Goal: Information Seeking & Learning: Learn about a topic

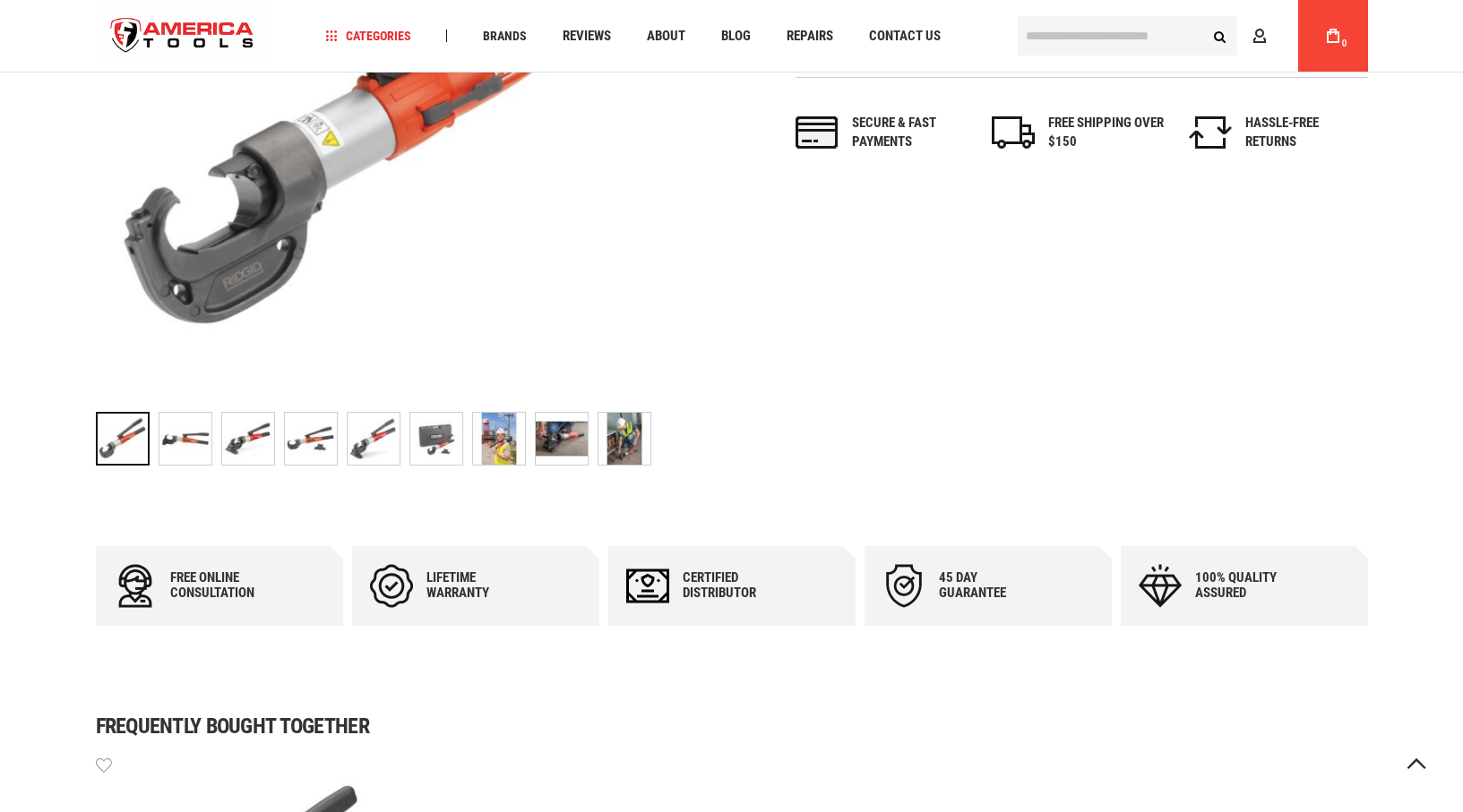
scroll to position [537, 0]
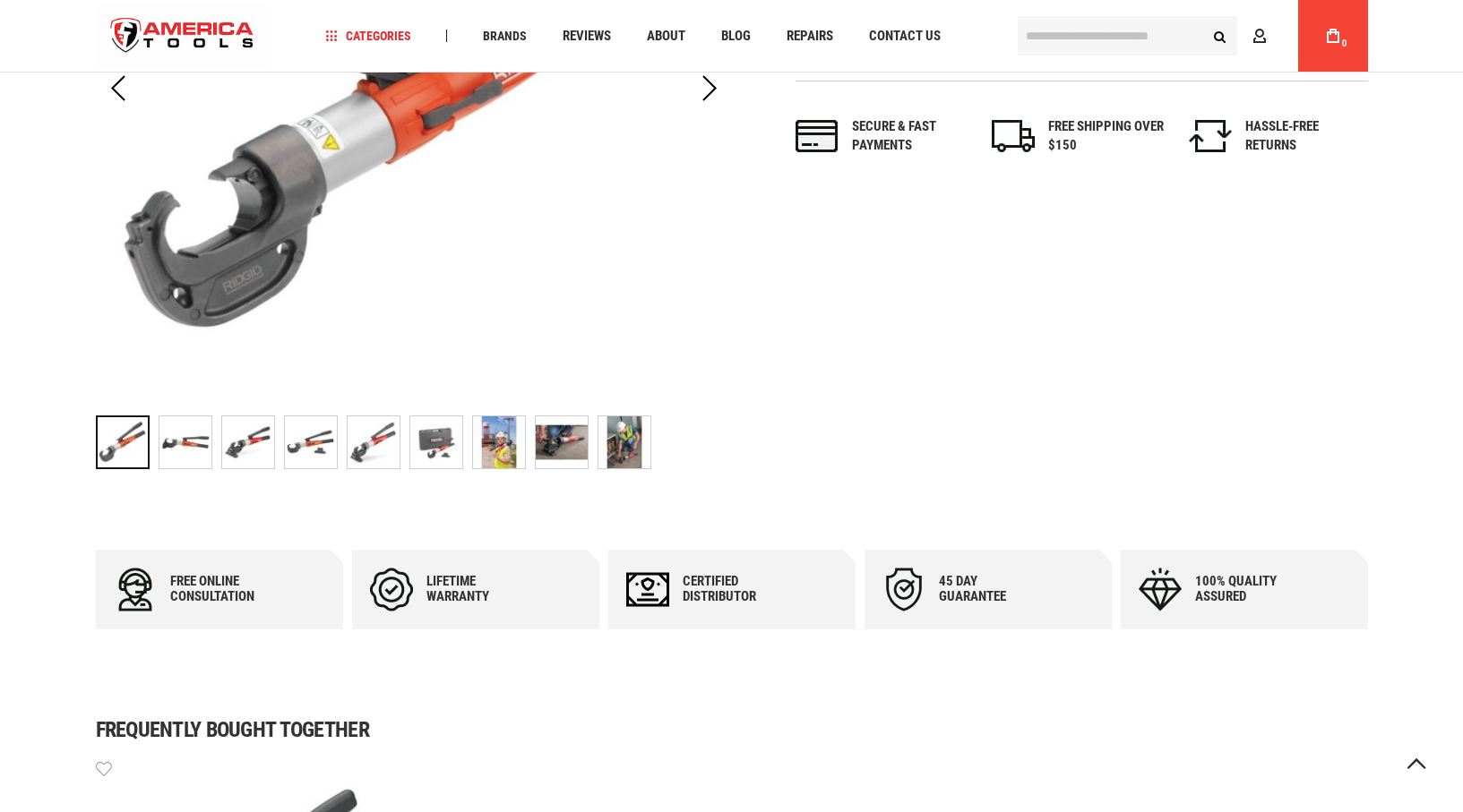
click at [166, 446] on img "RIDGID 48973 RE 12-M CASE" at bounding box center [185, 442] width 52 height 52
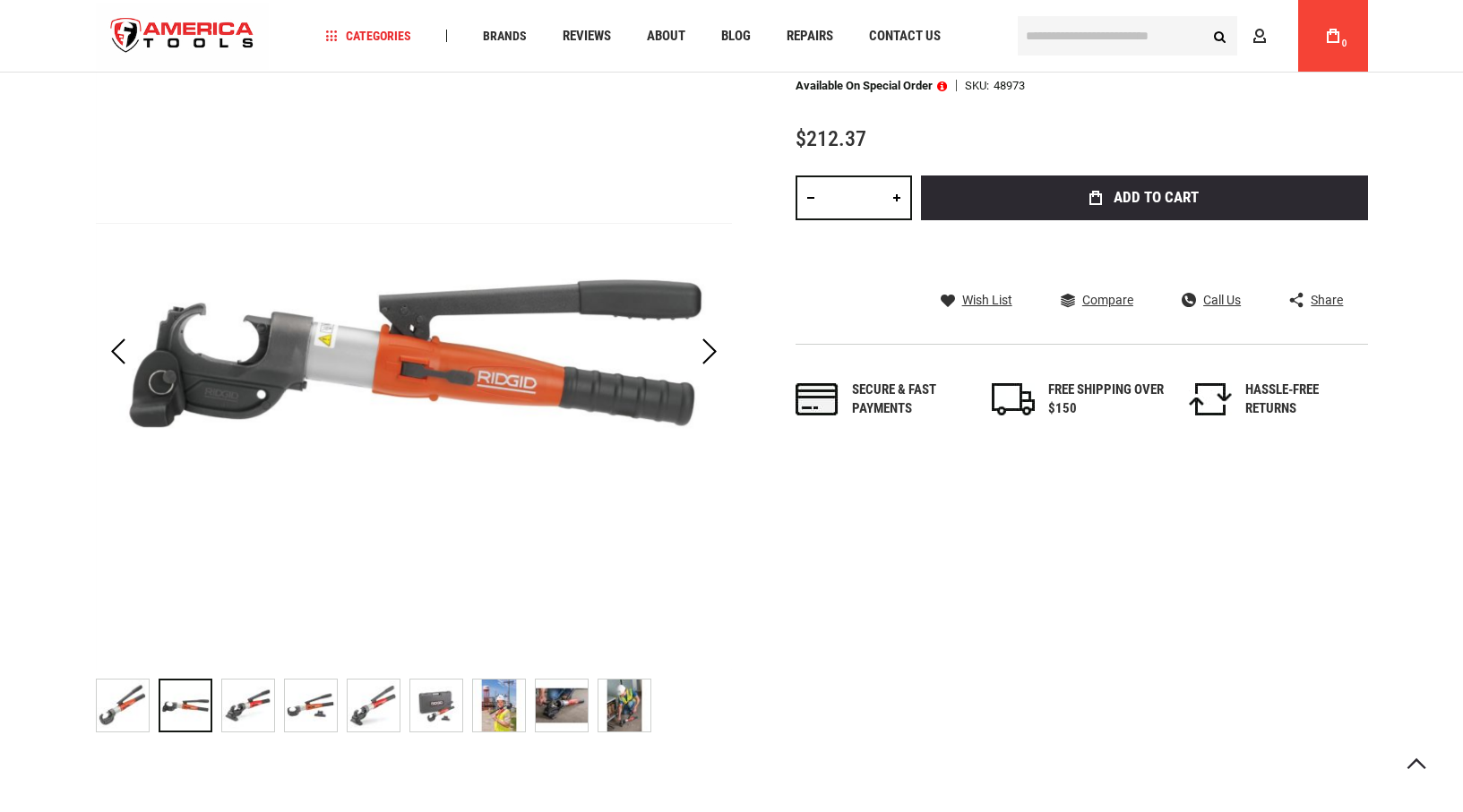
scroll to position [268, 0]
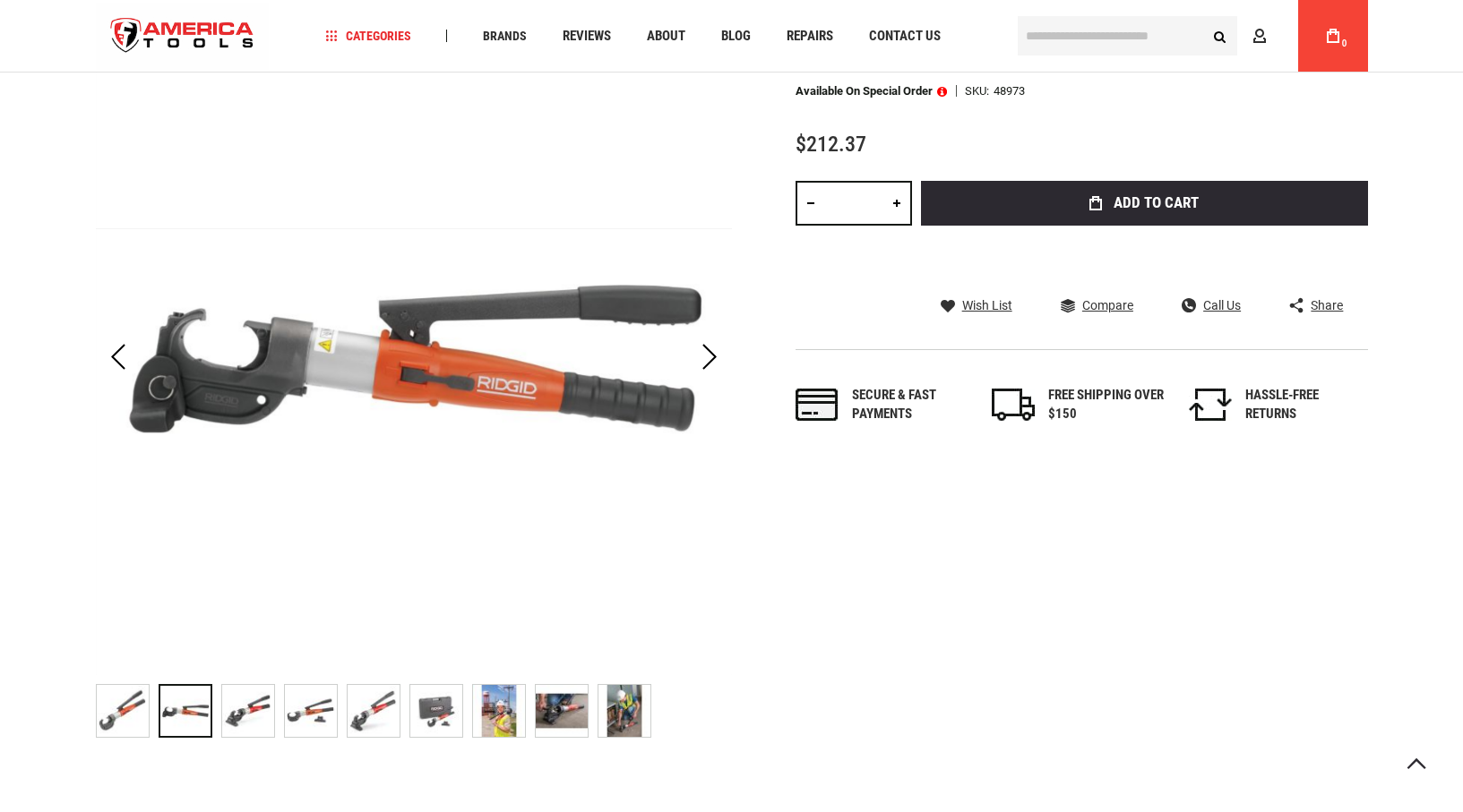
click at [252, 714] on img "RIDGID 48973 RE 12-M CASE" at bounding box center [248, 710] width 52 height 52
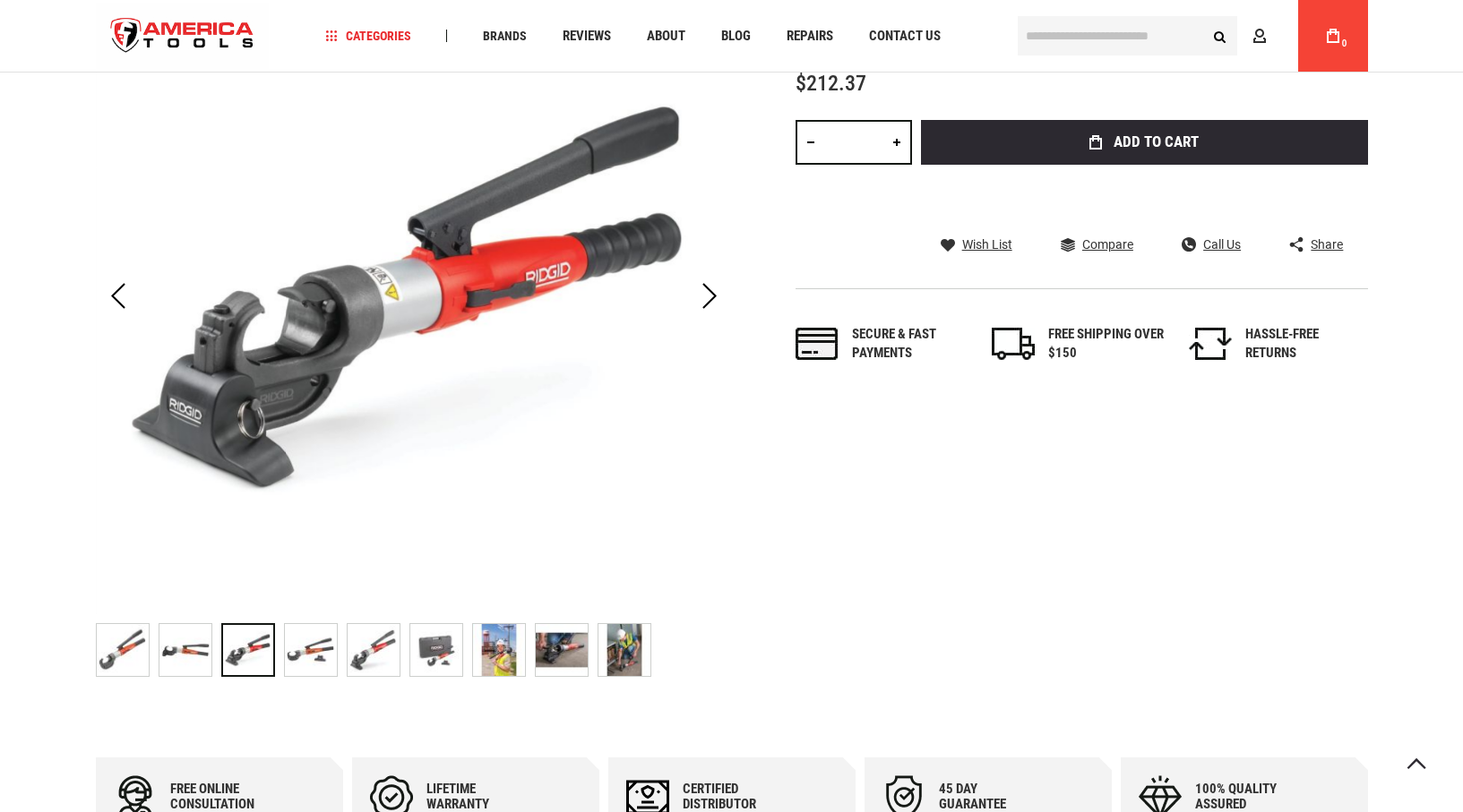
scroll to position [358, 0]
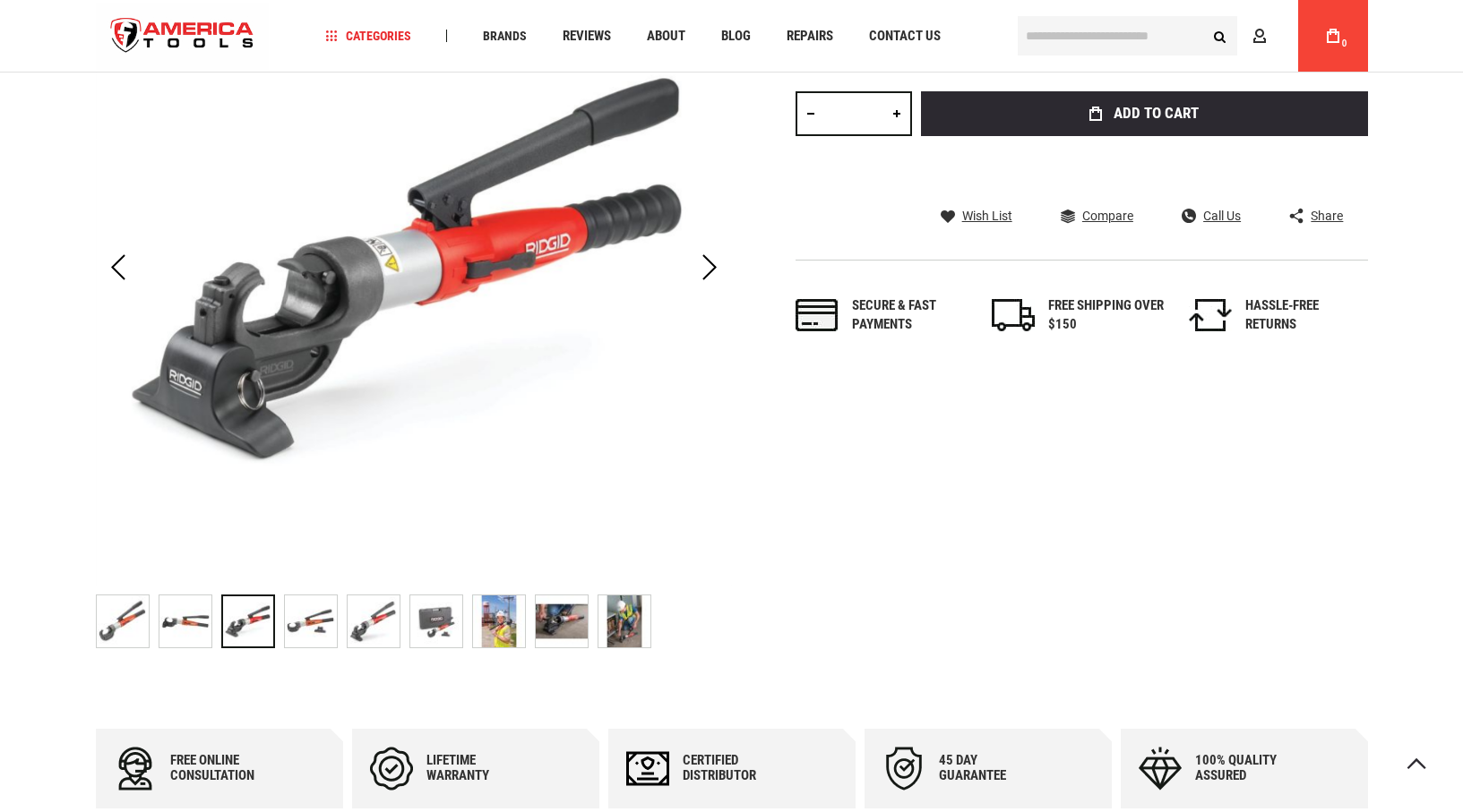
click at [311, 627] on img "RIDGID 48973 RE 12-M CASE" at bounding box center [311, 621] width 52 height 52
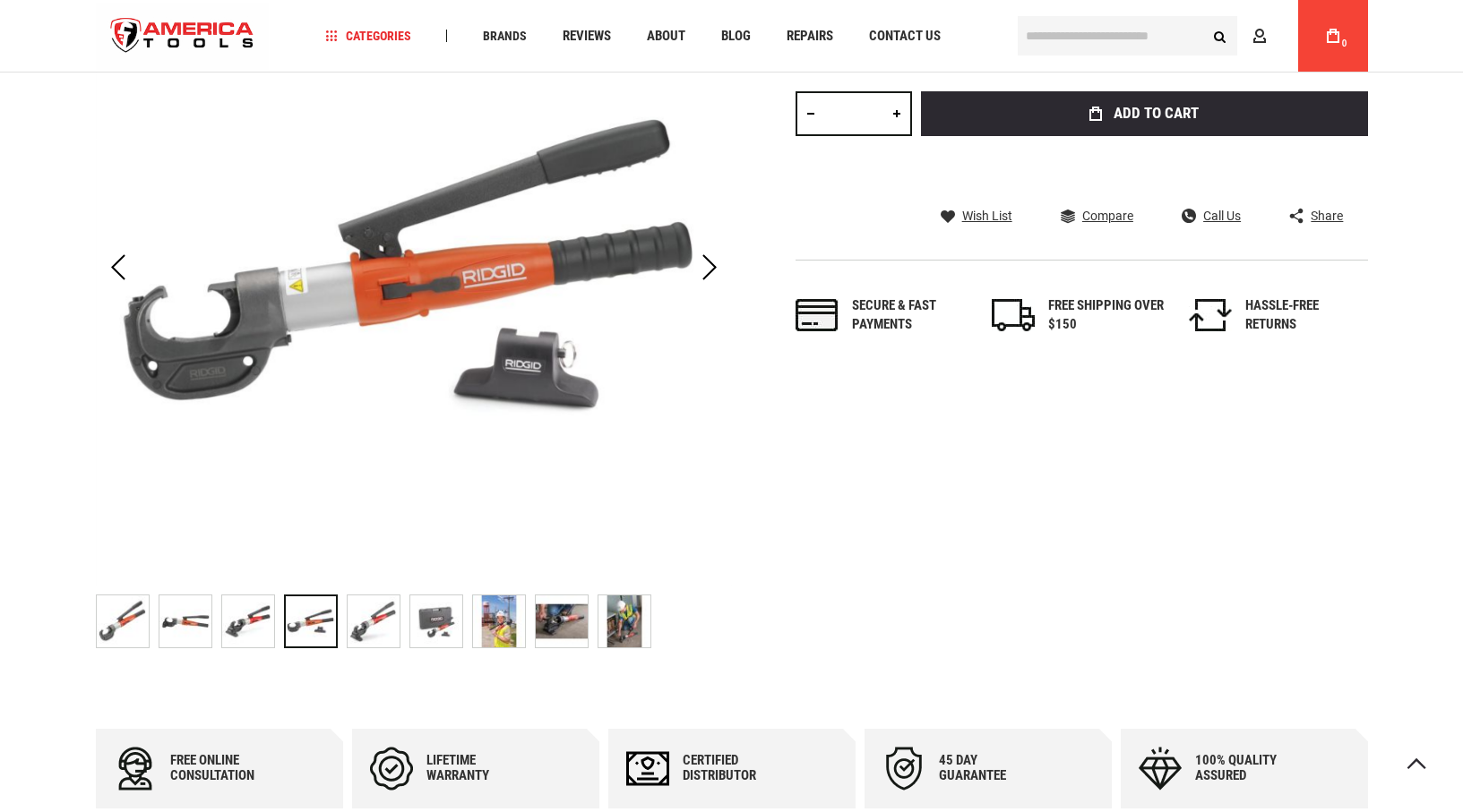
click at [369, 617] on img "RIDGID 48973 RE 12-M CASE" at bounding box center [374, 621] width 52 height 52
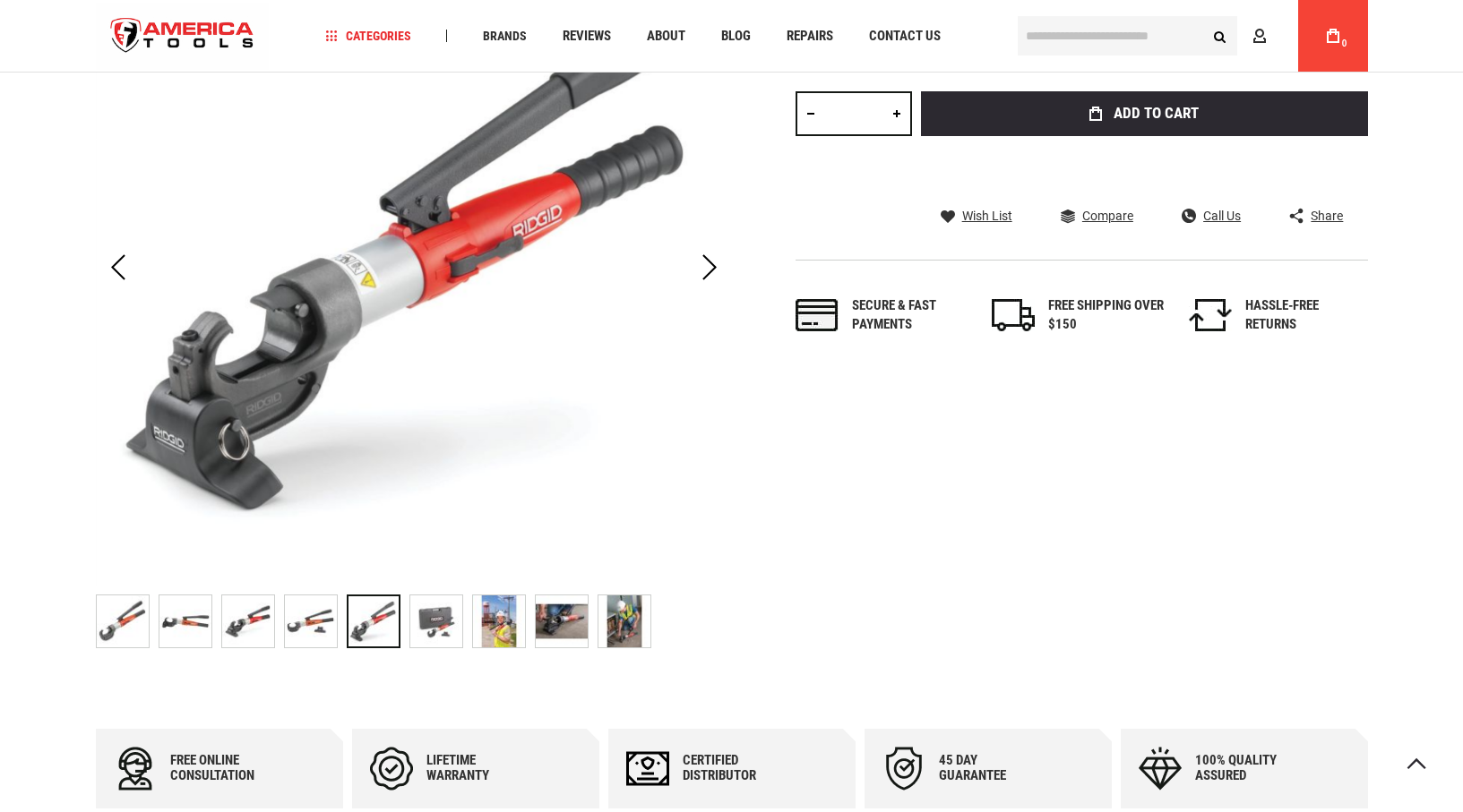
click at [438, 628] on img "RIDGID 48973 RE 12-M CASE" at bounding box center [436, 621] width 52 height 52
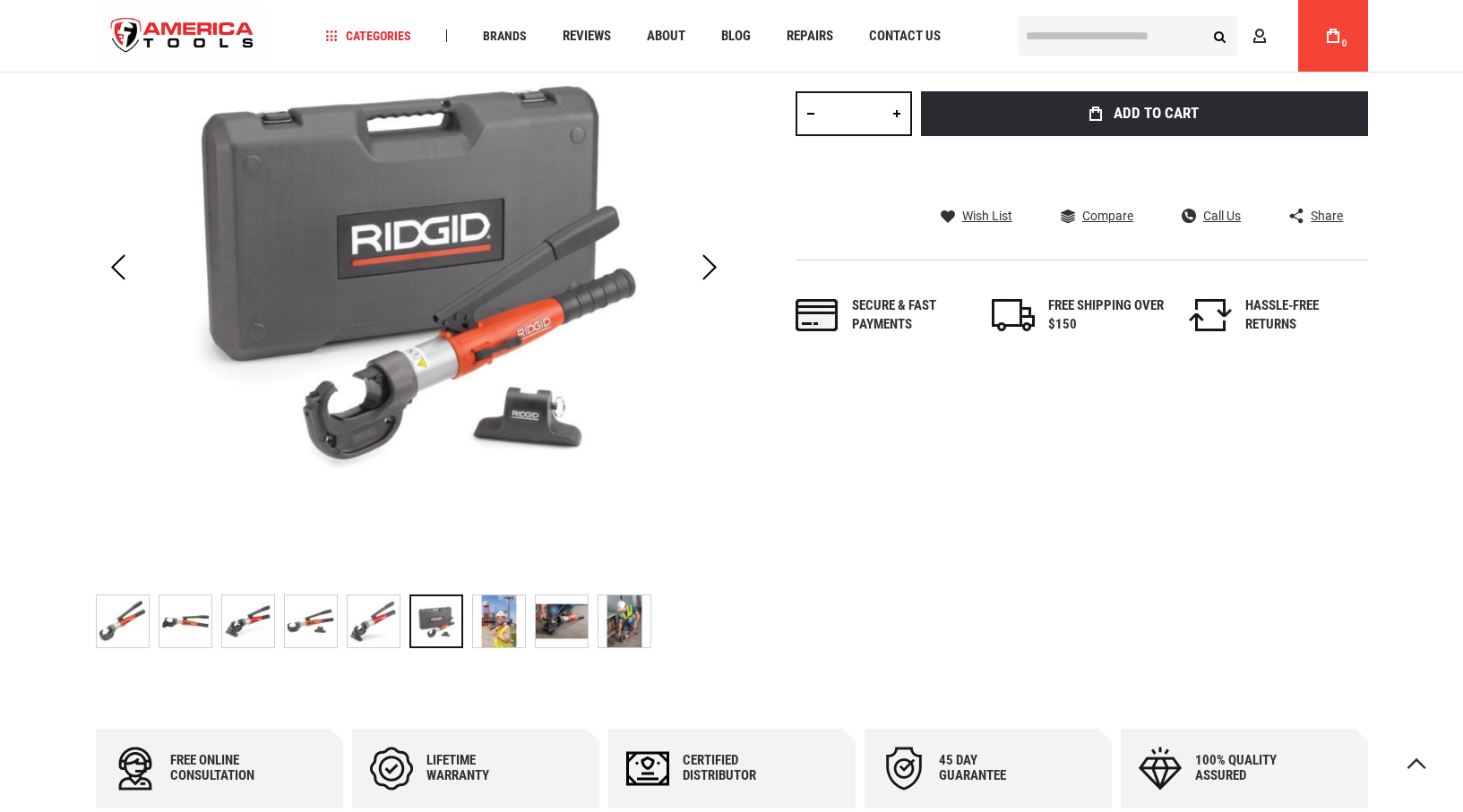
click at [490, 635] on img "RIDGID 48973 RE 12-M CASE" at bounding box center [499, 621] width 52 height 52
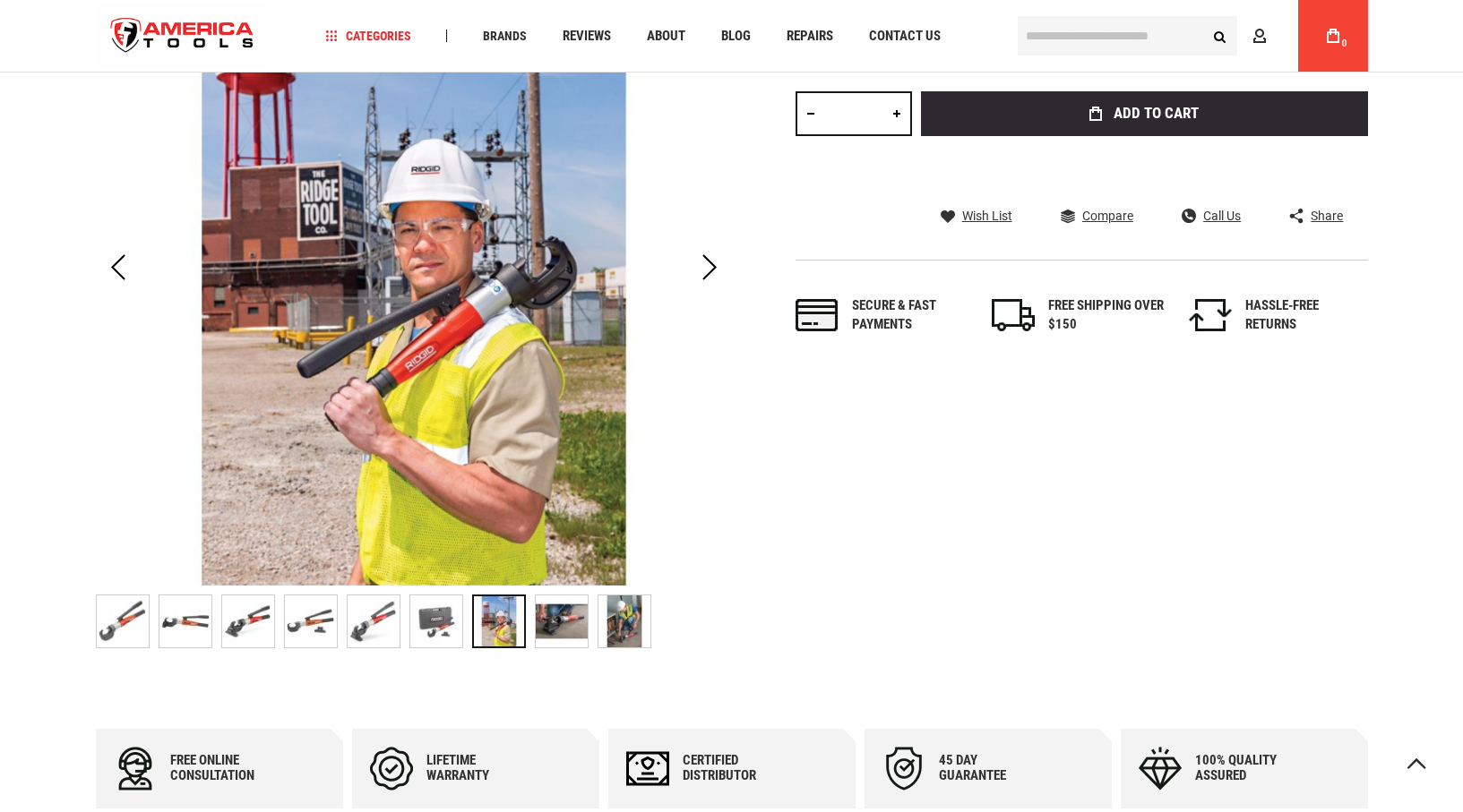
click at [557, 635] on img "RIDGID 48973 RE 12-M CASE" at bounding box center [562, 621] width 52 height 52
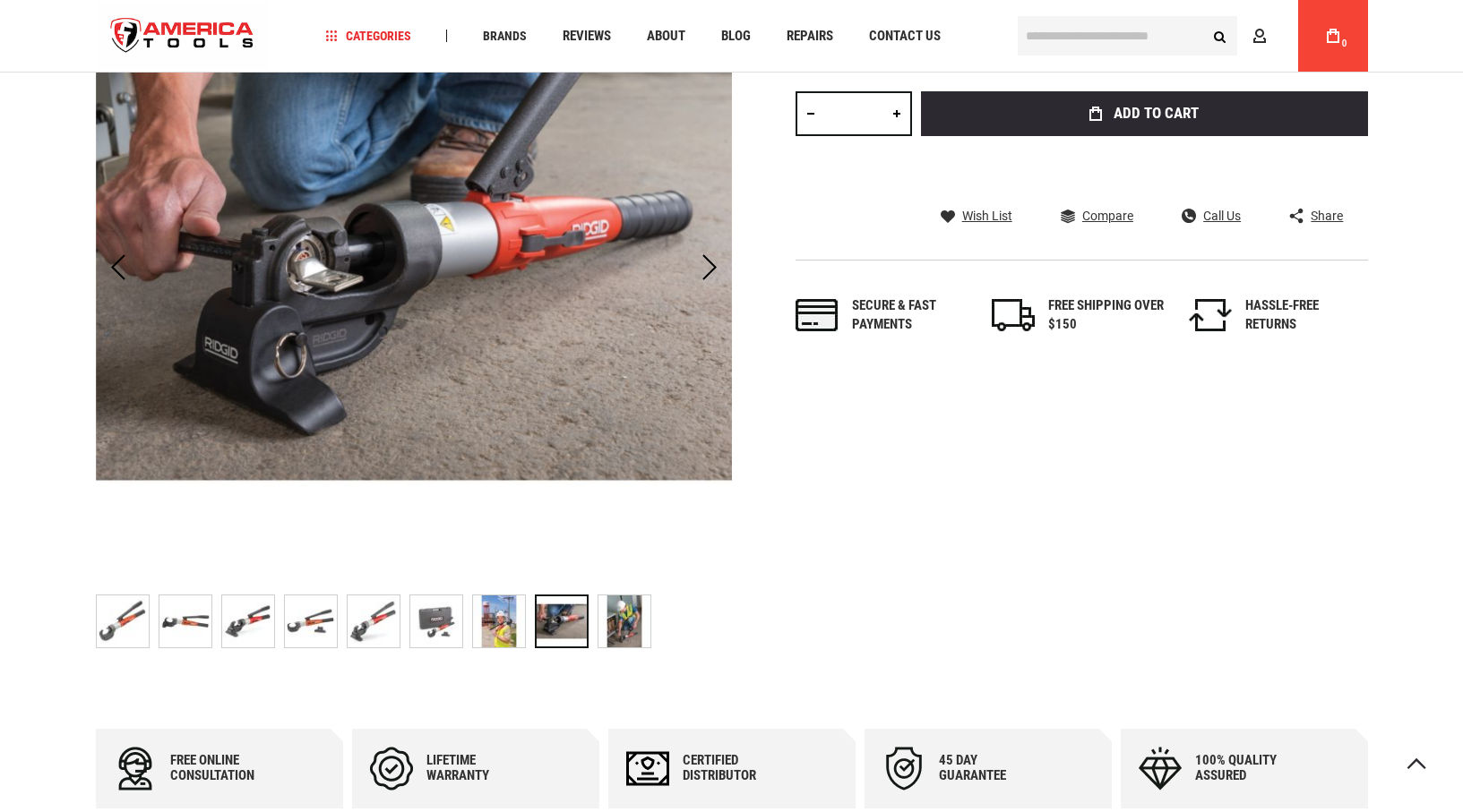
click at [624, 628] on img "RIDGID 48973 RE 12-M CASE" at bounding box center [625, 621] width 52 height 52
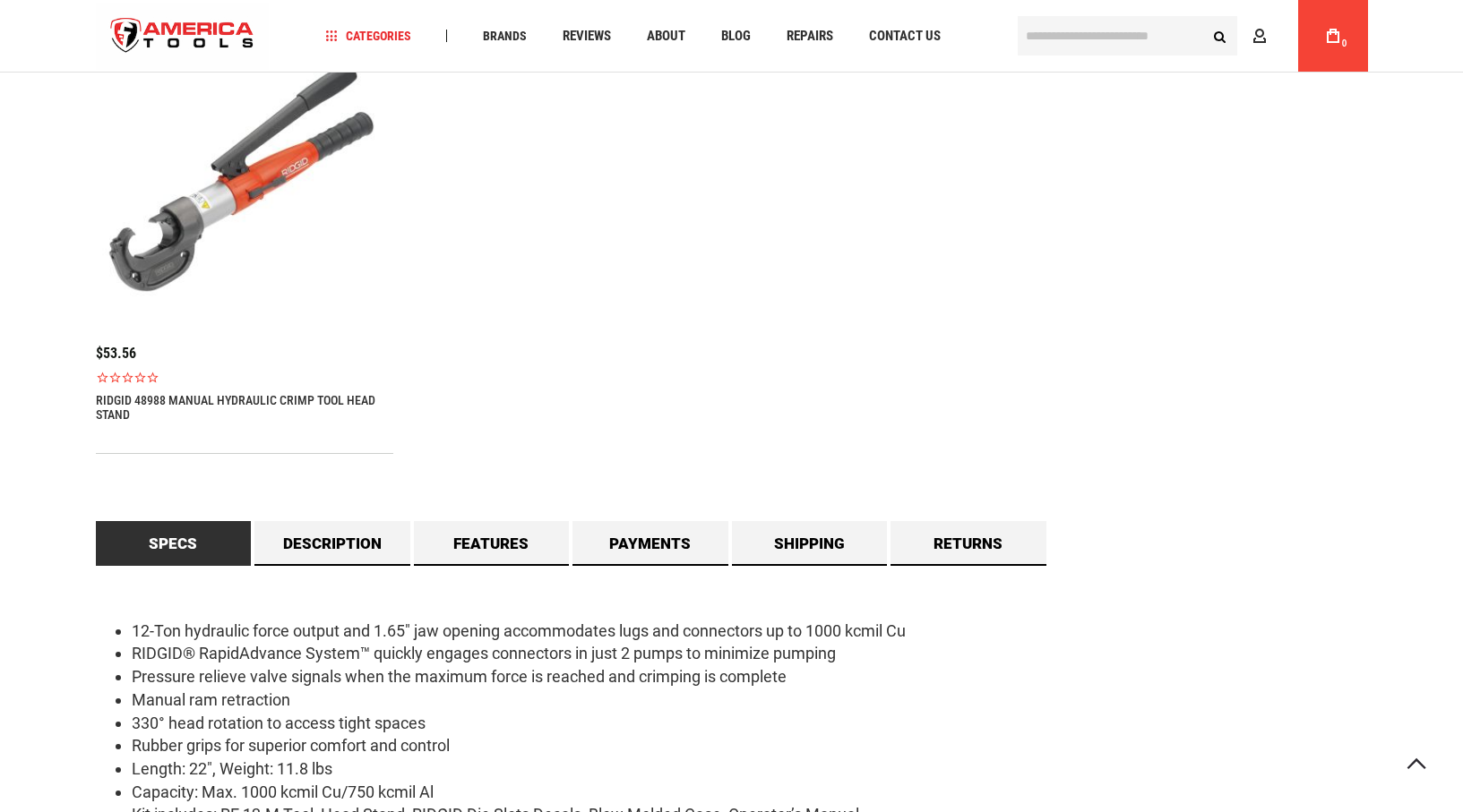
scroll to position [1253, 0]
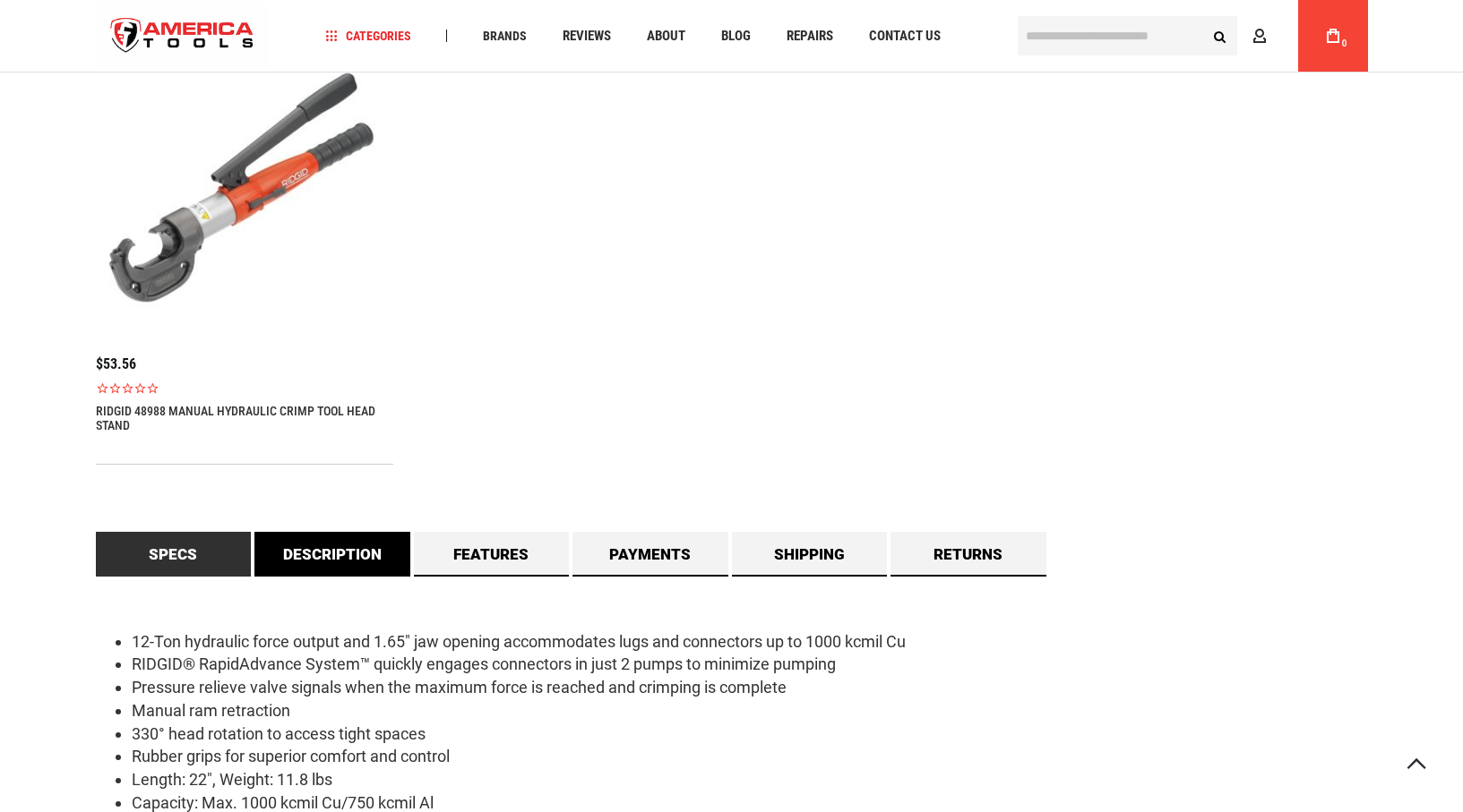
click at [341, 553] on link "Description" at bounding box center [332, 554] width 155 height 44
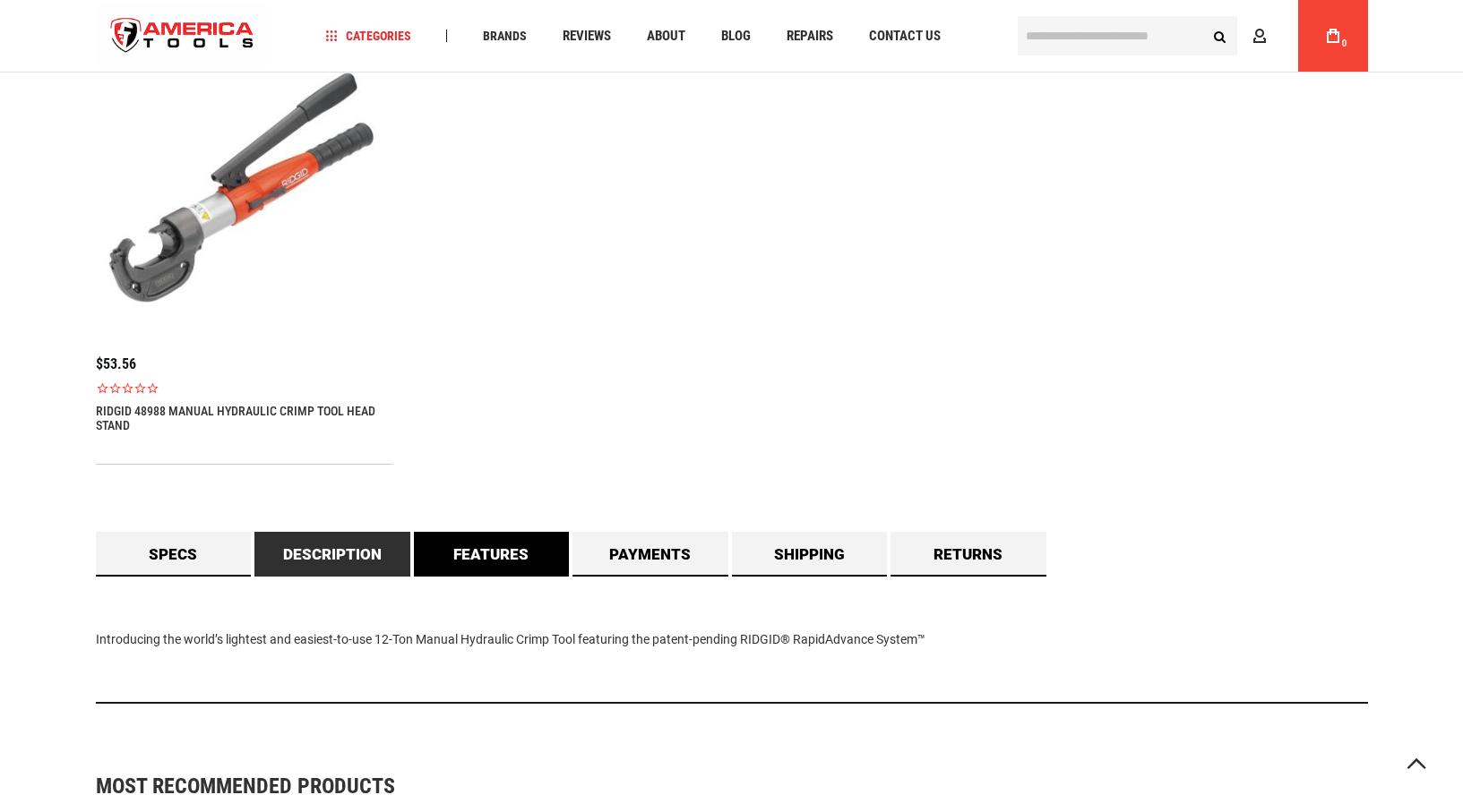
click at [508, 561] on link "Features" at bounding box center [491, 554] width 155 height 44
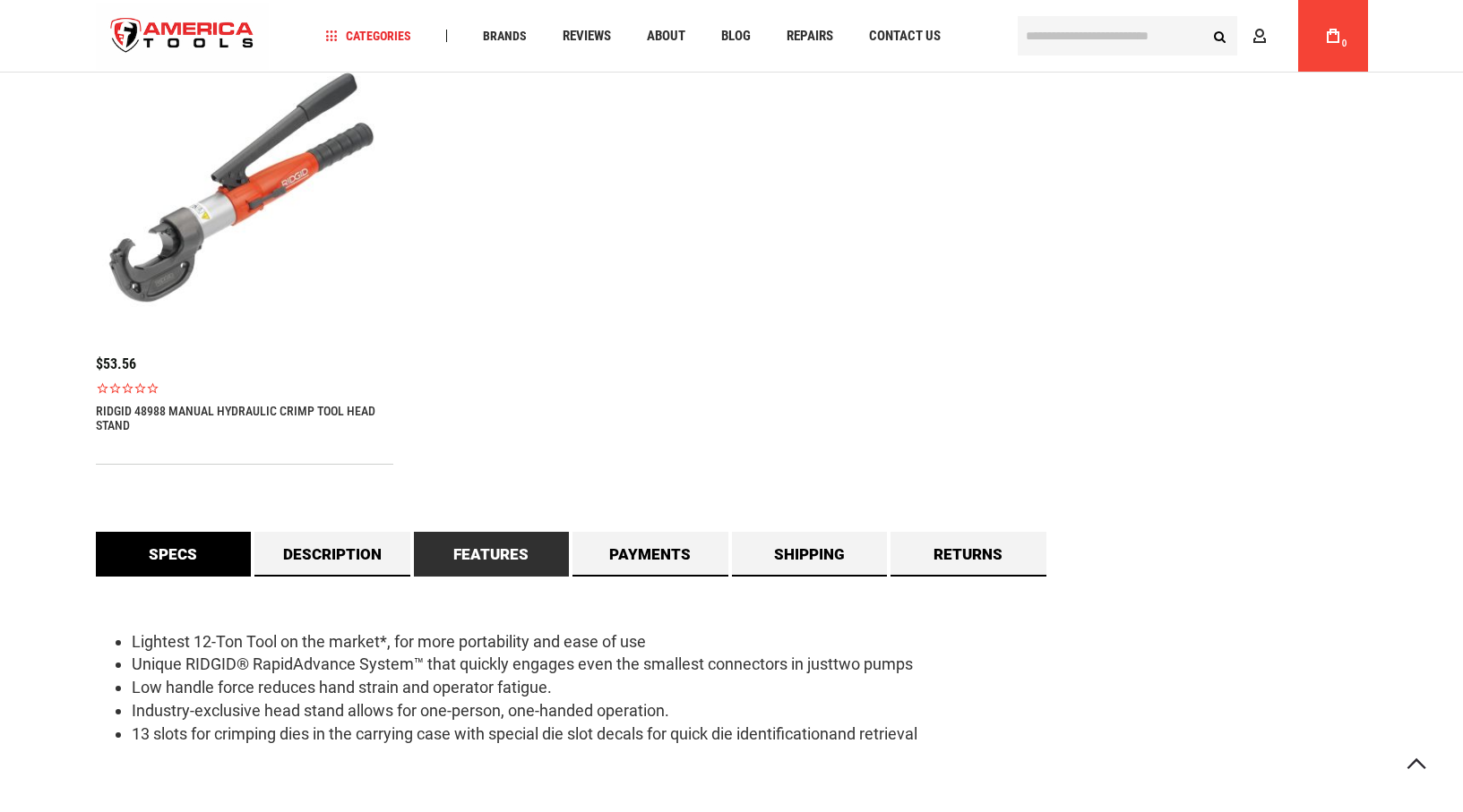
click at [171, 567] on link "Specs" at bounding box center [174, 554] width 155 height 44
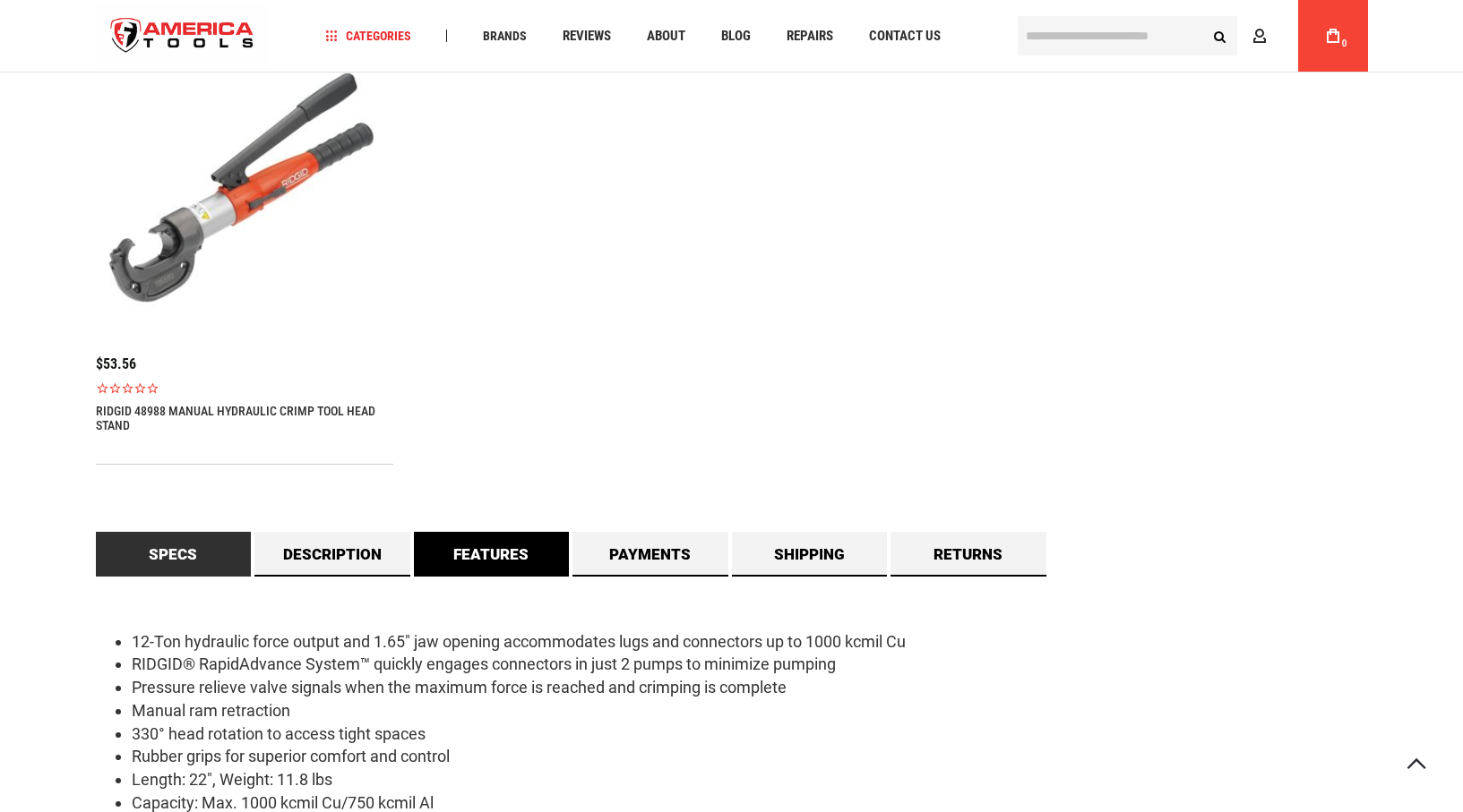
click at [461, 555] on link "Features" at bounding box center [491, 554] width 155 height 44
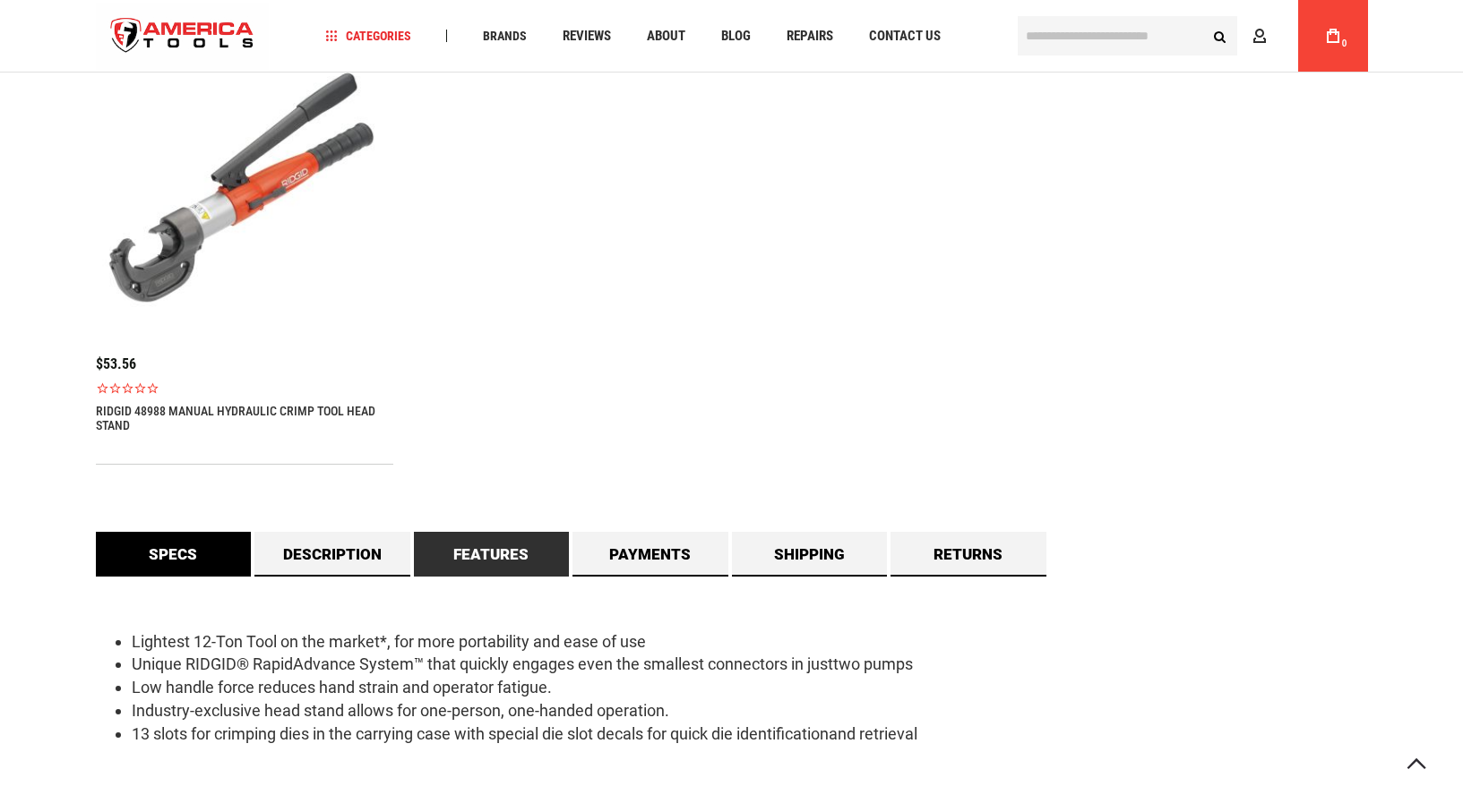
click at [119, 548] on link "Specs" at bounding box center [174, 554] width 155 height 44
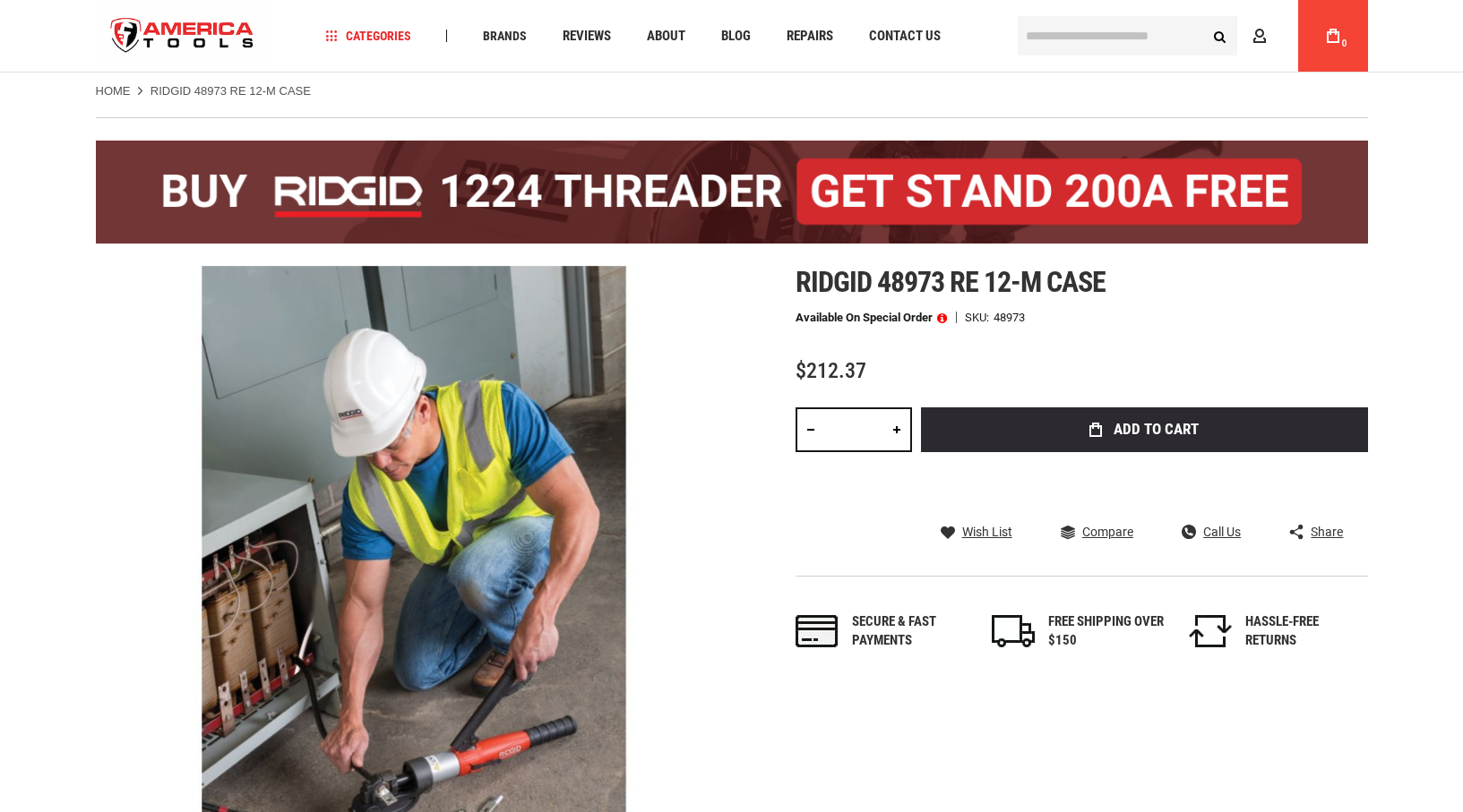
scroll to position [0, 0]
